Goal: Information Seeking & Learning: Learn about a topic

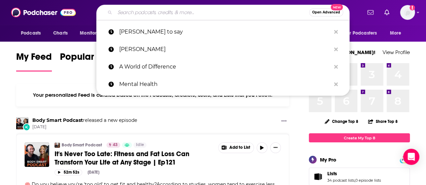
click at [173, 11] on input "Search podcasts, credits, & more..." at bounding box center [212, 12] width 194 height 11
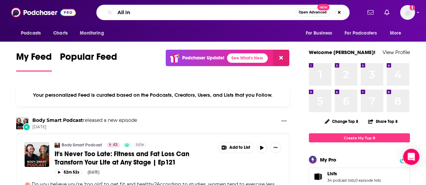
type input "All In"
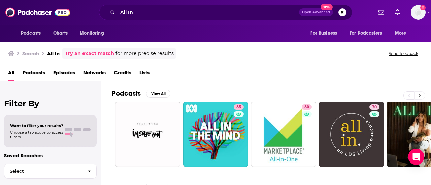
click at [419, 94] on icon at bounding box center [420, 95] width 2 height 3
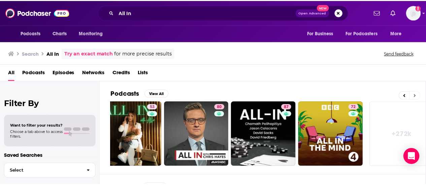
scroll to position [0, 299]
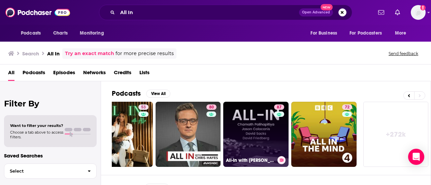
click at [260, 130] on link "87 All-In with [PERSON_NAME], [PERSON_NAME] & [PERSON_NAME]" at bounding box center [255, 134] width 65 height 65
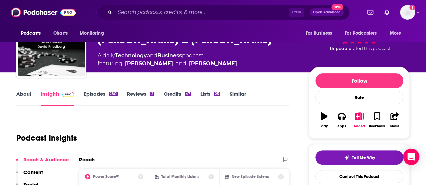
scroll to position [42, 0]
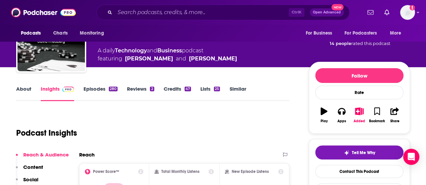
click at [25, 91] on link "About" at bounding box center [23, 93] width 15 height 15
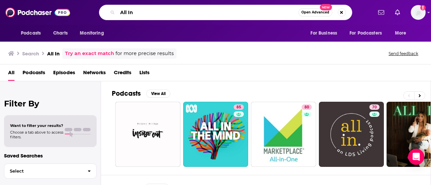
click at [212, 13] on input "All In" at bounding box center [207, 12] width 181 height 11
type input "A"
type input "Burn the Boats"
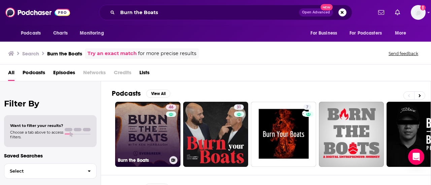
click at [153, 118] on link "46 Burn [MEDICAL_DATA]" at bounding box center [147, 134] width 65 height 65
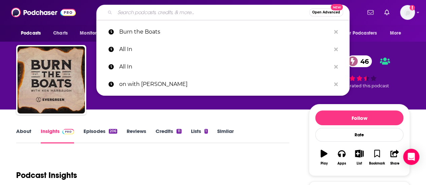
click at [220, 10] on input "Search podcasts, credits, & more..." at bounding box center [212, 12] width 194 height 11
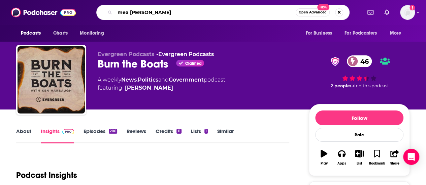
type input "mea culpa"
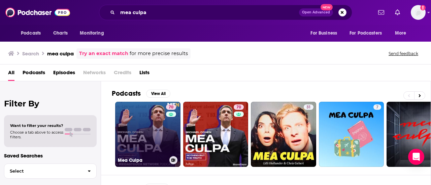
click at [156, 130] on link "70 Mea Culpa" at bounding box center [147, 134] width 65 height 65
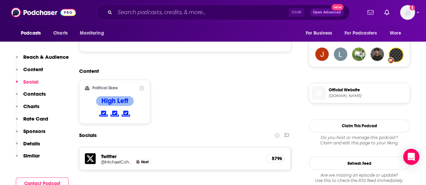
scroll to position [478, 0]
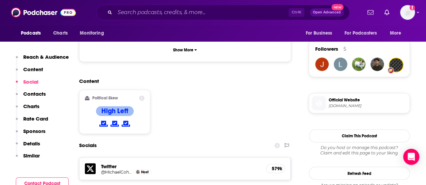
click at [337, 101] on span "Official Website" at bounding box center [367, 100] width 78 height 6
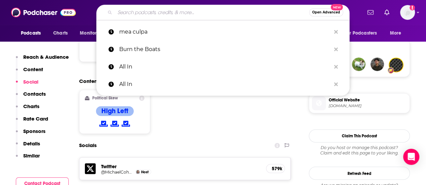
click at [145, 15] on input "Search podcasts, credits, & more..." at bounding box center [212, 12] width 194 height 11
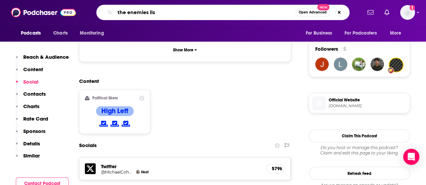
type input "the enemies list"
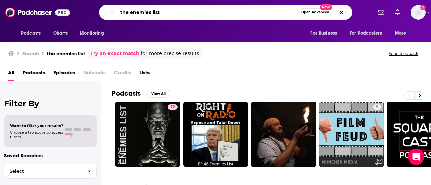
click at [189, 9] on input "the enemies list" at bounding box center [207, 12] width 181 height 11
type input "t"
type input "daily beans"
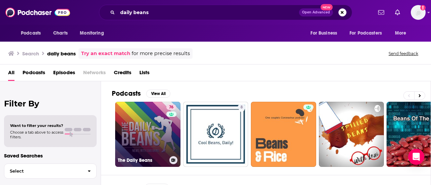
click at [141, 131] on link "76 The Daily Beans" at bounding box center [147, 134] width 65 height 65
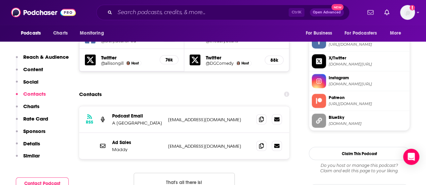
scroll to position [654, 0]
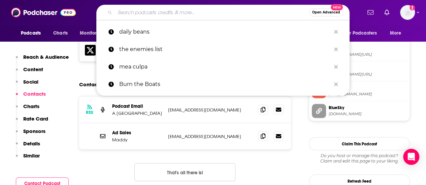
click at [178, 12] on input "Search podcasts, credits, & more..." at bounding box center [212, 12] width 194 height 11
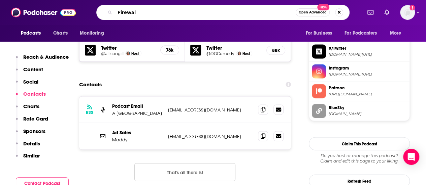
type input "Firewall"
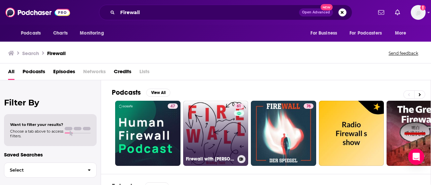
click at [202, 119] on link "61 Firewall with [PERSON_NAME]" at bounding box center [215, 133] width 65 height 65
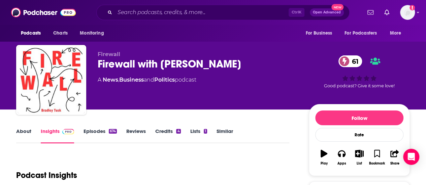
click at [24, 132] on link "About" at bounding box center [23, 135] width 15 height 15
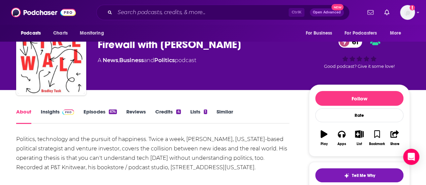
scroll to position [17, 0]
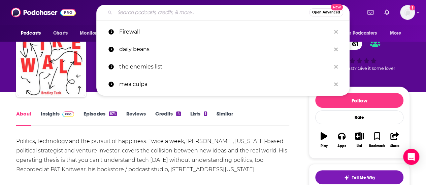
click at [215, 11] on input "Search podcasts, credits, & more..." at bounding box center [212, 12] width 194 height 11
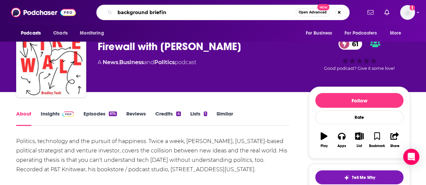
type input "background briefing"
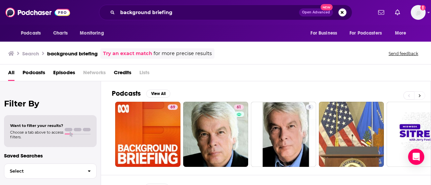
click at [418, 93] on button at bounding box center [419, 96] width 11 height 8
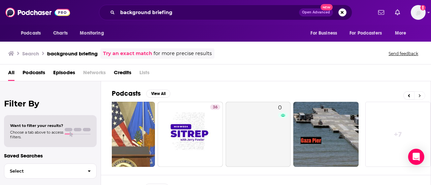
scroll to position [0, 231]
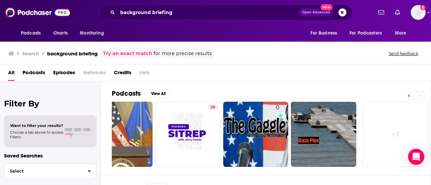
click at [408, 94] on icon at bounding box center [408, 96] width 2 height 5
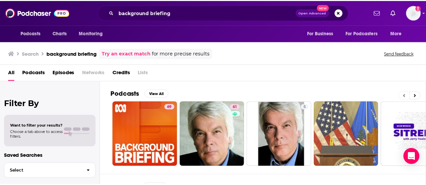
scroll to position [0, 0]
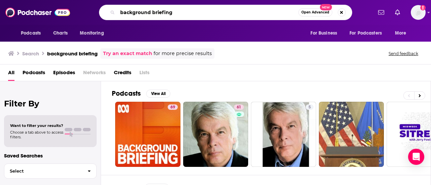
drag, startPoint x: 172, startPoint y: 13, endPoint x: 109, endPoint y: 13, distance: 62.9
click at [109, 13] on div "background briefing Open Advanced New" at bounding box center [225, 12] width 253 height 15
type input "facepalm"
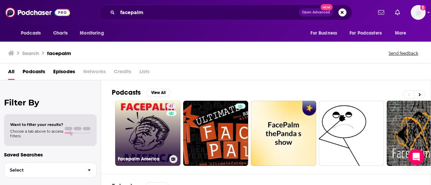
click at [141, 119] on link "41 Facepalm America" at bounding box center [147, 133] width 65 height 65
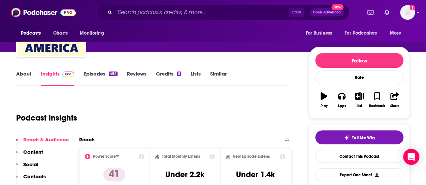
scroll to position [26, 0]
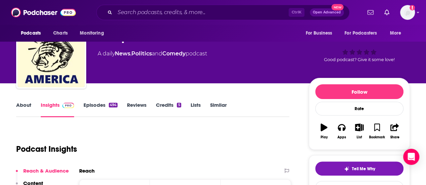
click at [17, 109] on link "About" at bounding box center [23, 109] width 15 height 15
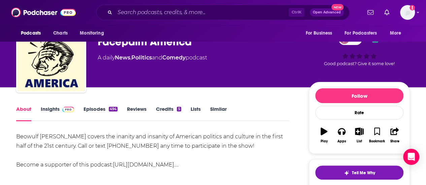
scroll to position [19, 0]
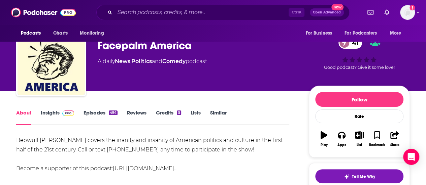
click at [50, 112] on link "Insights" at bounding box center [57, 117] width 33 height 15
